Goal: Use online tool/utility: Utilize a website feature to perform a specific function

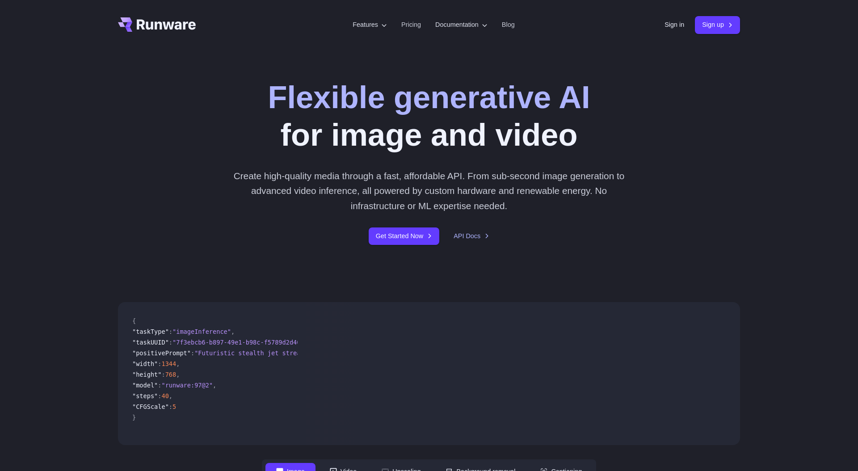
click at [656, 17] on header "Features Tasks Image generation Video generation Sonic Inference Engine™ Models…" at bounding box center [428, 25] width 643 height 50
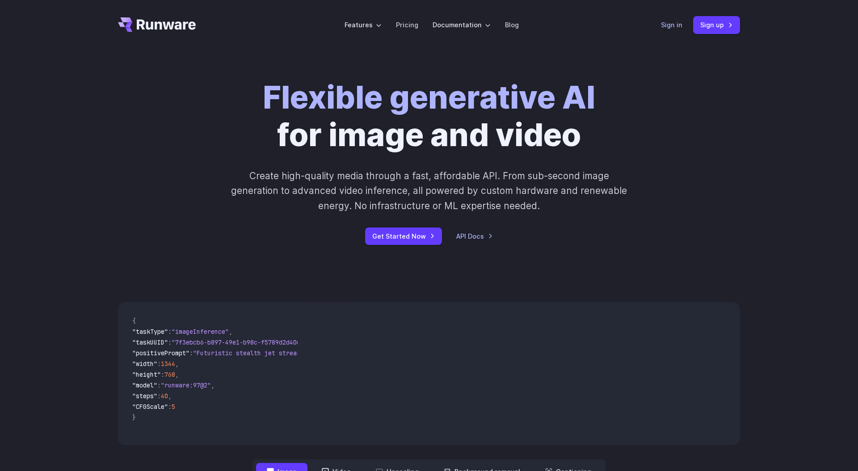
click at [666, 27] on link "Sign in" at bounding box center [671, 25] width 21 height 10
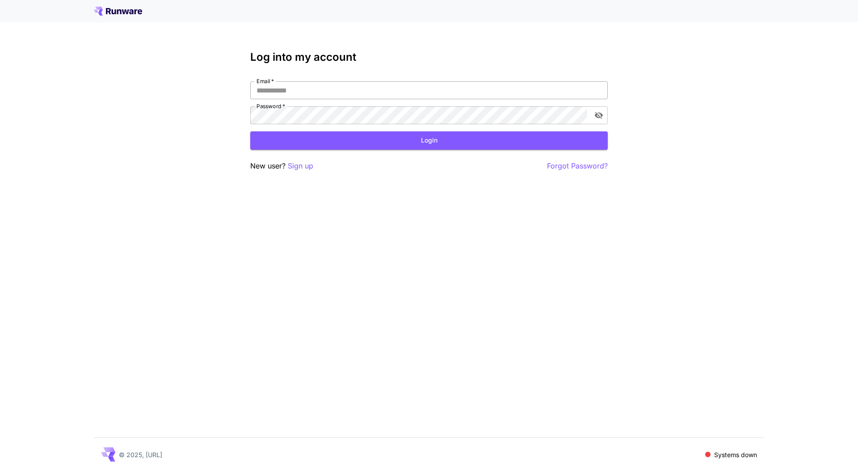
click at [535, 92] on input "Email   *" at bounding box center [428, 90] width 357 height 18
type input "**********"
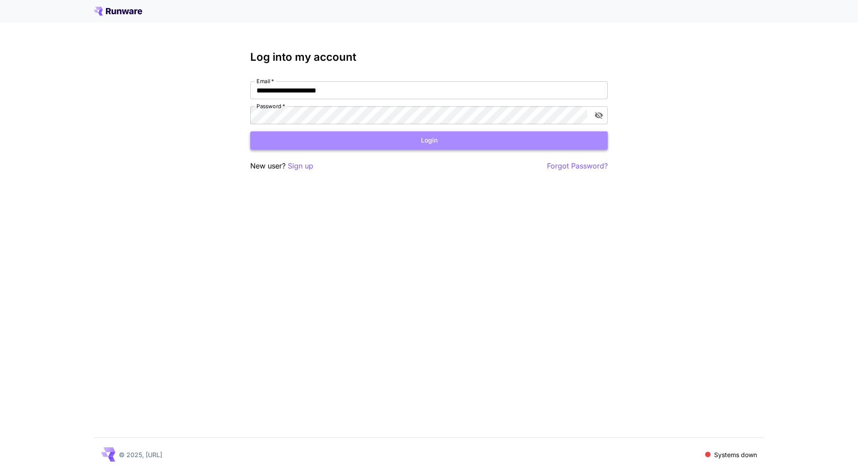
click at [392, 141] on button "Login" at bounding box center [428, 140] width 357 height 18
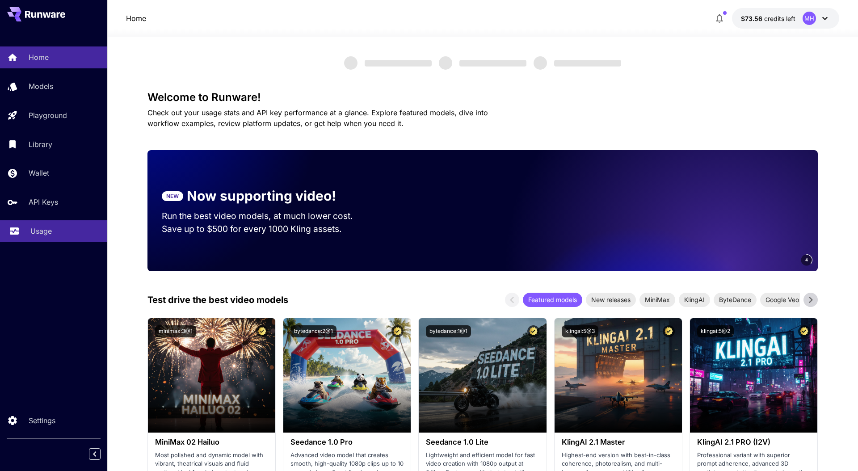
click at [44, 230] on p "Usage" at bounding box center [40, 231] width 21 height 11
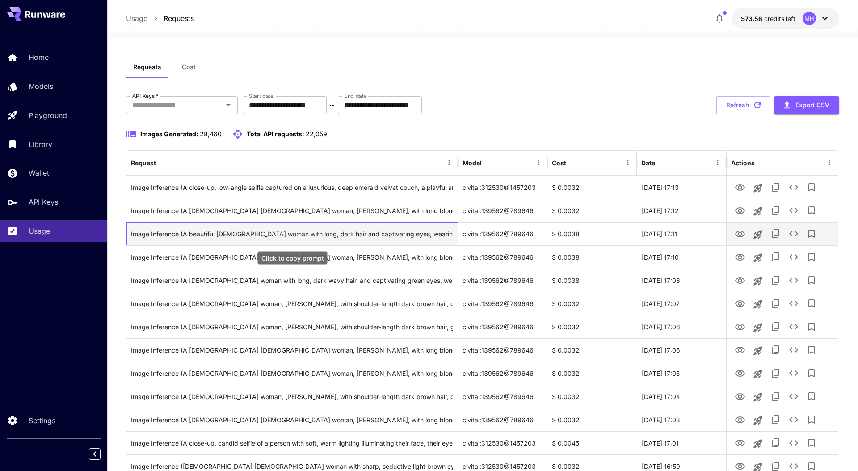
click at [217, 234] on div "Image Inference (A beautiful [DEMOGRAPHIC_DATA] woman with long, dark hair and …" at bounding box center [292, 233] width 322 height 23
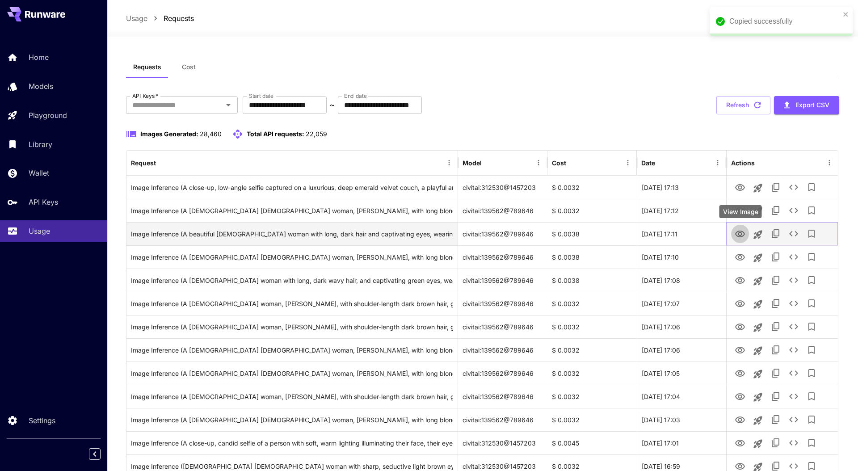
click at [736, 234] on icon "View Image" at bounding box center [740, 233] width 10 height 7
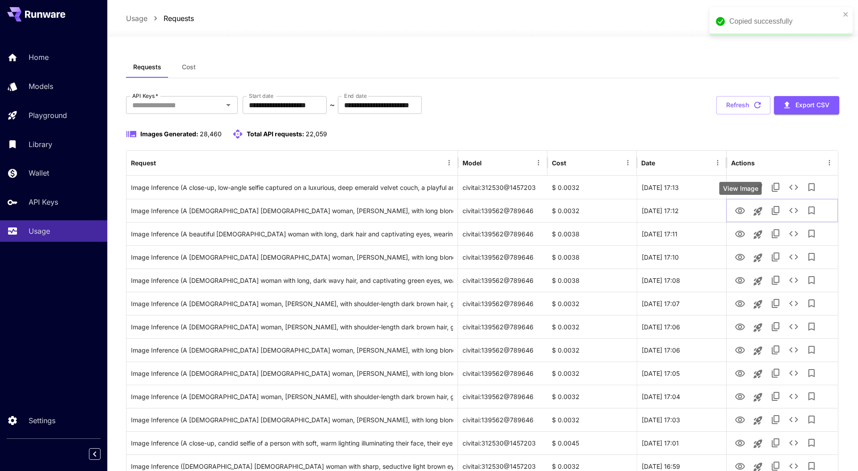
click at [739, 182] on div "View Image" at bounding box center [740, 188] width 42 height 13
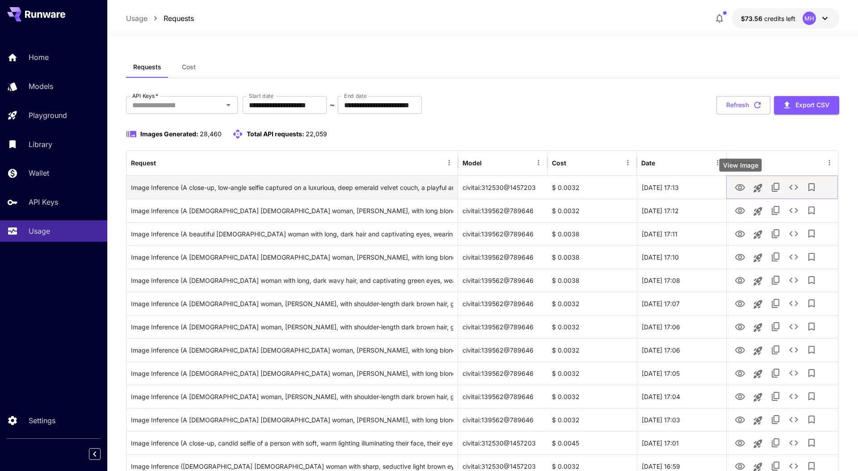
click at [742, 188] on icon "View Image" at bounding box center [739, 187] width 11 height 11
click at [762, 186] on icon "Launch in playground" at bounding box center [757, 188] width 11 height 11
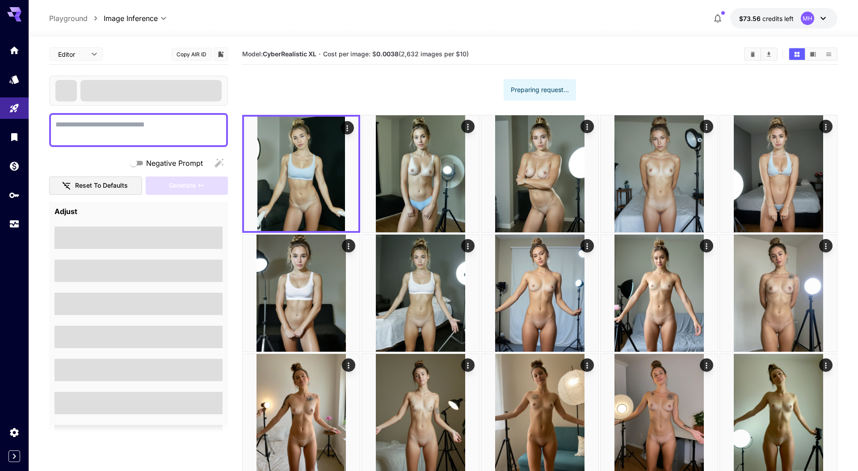
type textarea "**********"
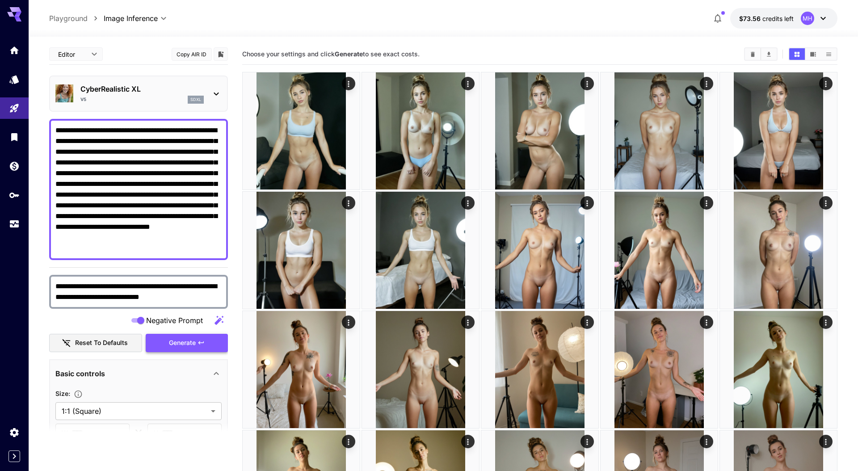
click at [181, 338] on span "Generate" at bounding box center [182, 342] width 27 height 11
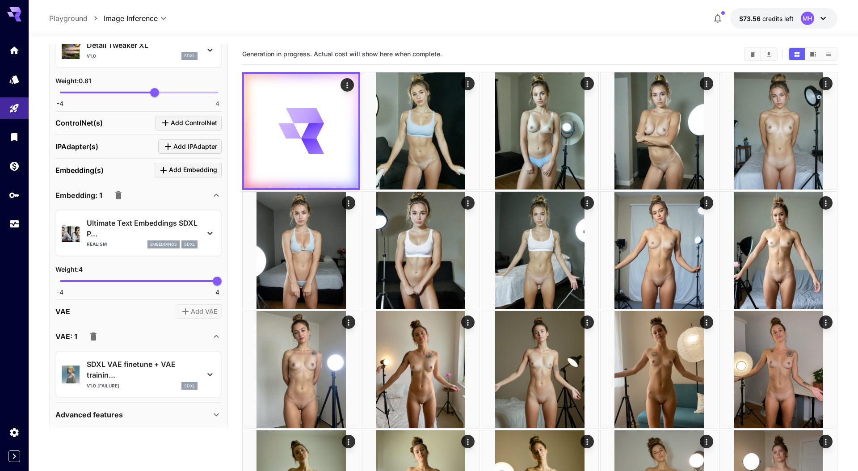
scroll to position [599, 0]
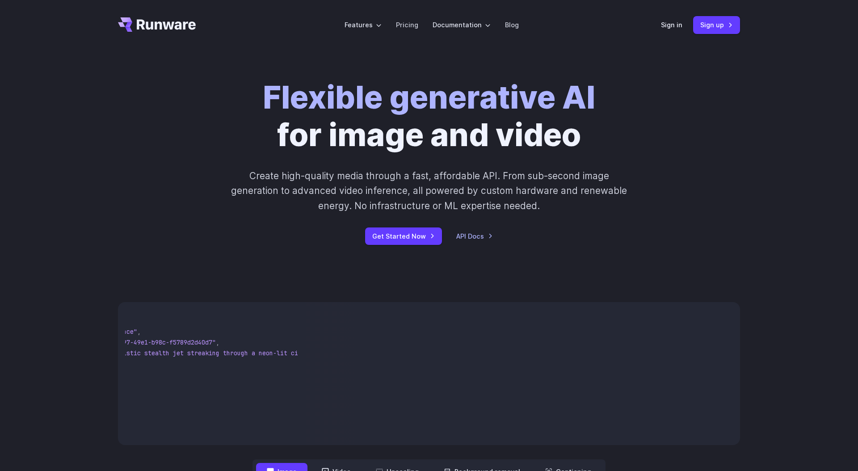
scroll to position [0, 243]
click at [683, 33] on div "Sign in Sign up" at bounding box center [700, 24] width 79 height 17
click at [676, 29] on link "Sign in" at bounding box center [671, 25] width 21 height 10
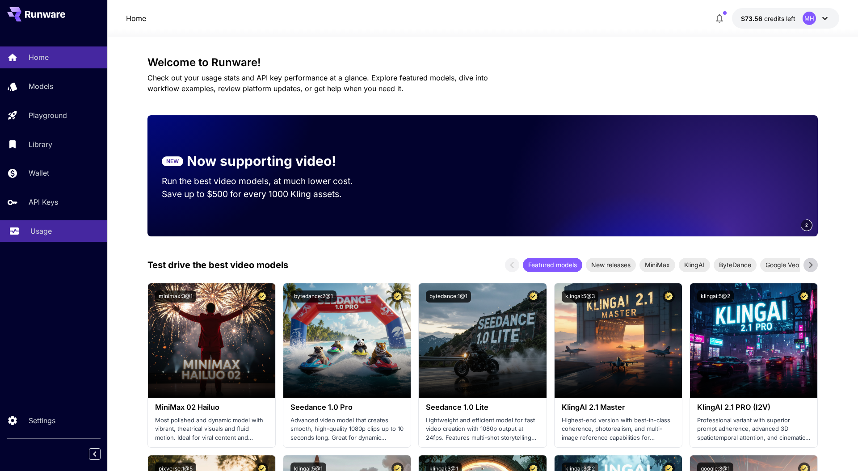
click at [29, 234] on link "Usage" at bounding box center [53, 231] width 107 height 22
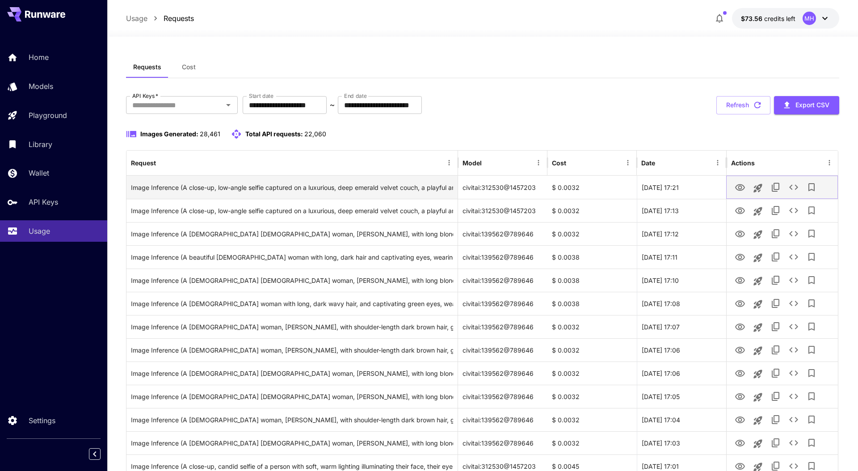
click at [735, 189] on icon "View Image" at bounding box center [739, 187] width 11 height 11
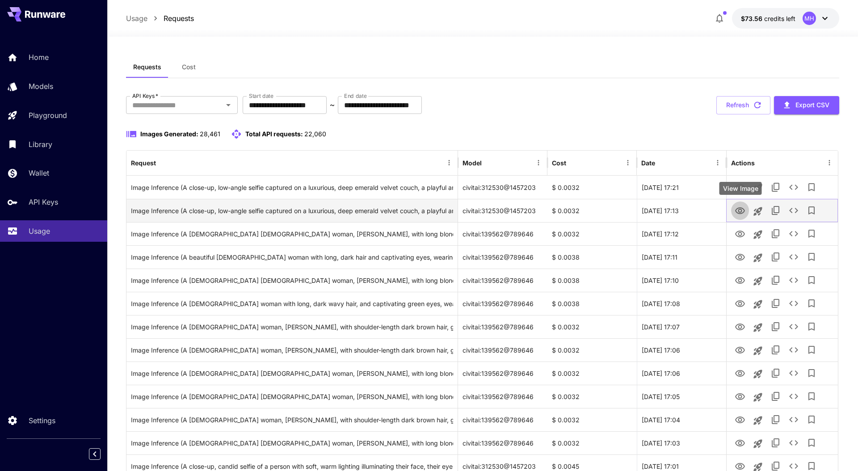
click at [739, 214] on icon "View Image" at bounding box center [740, 210] width 10 height 7
click at [796, 213] on icon "See details" at bounding box center [793, 210] width 11 height 11
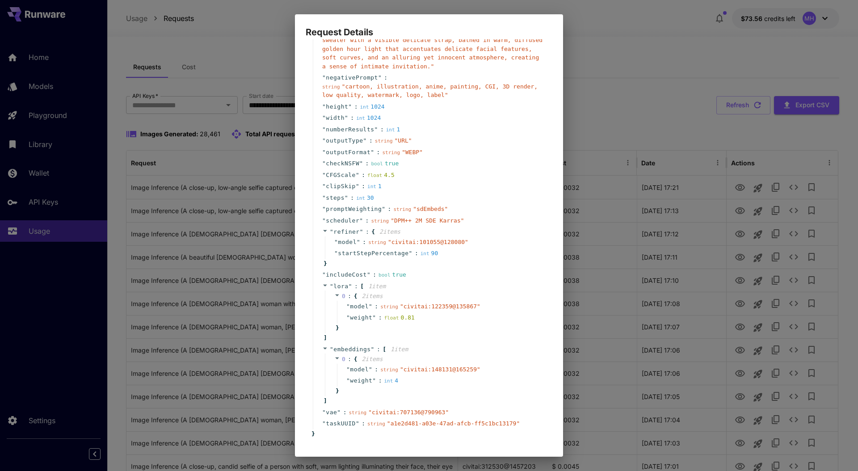
scroll to position [148, 0]
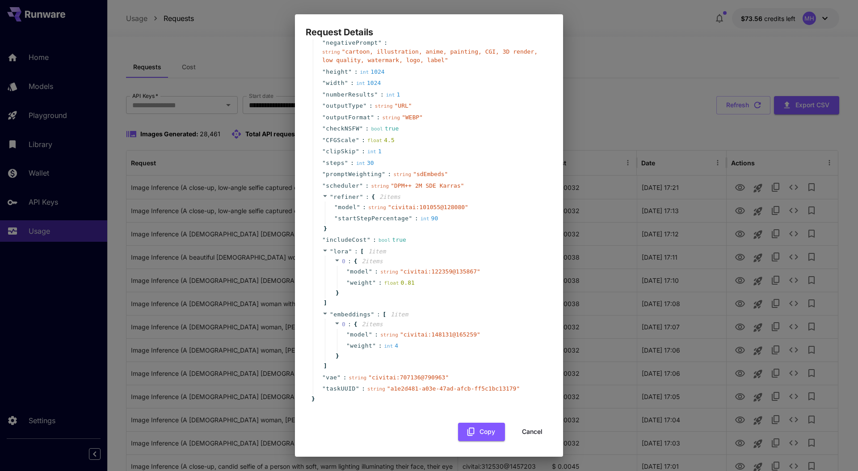
click at [486, 312] on div "" embeddings " : [ 1 item 0 : { 2 item s " model " : string " civitai:148131@16…" at bounding box center [430, 340] width 235 height 63
